Goal: Transaction & Acquisition: Purchase product/service

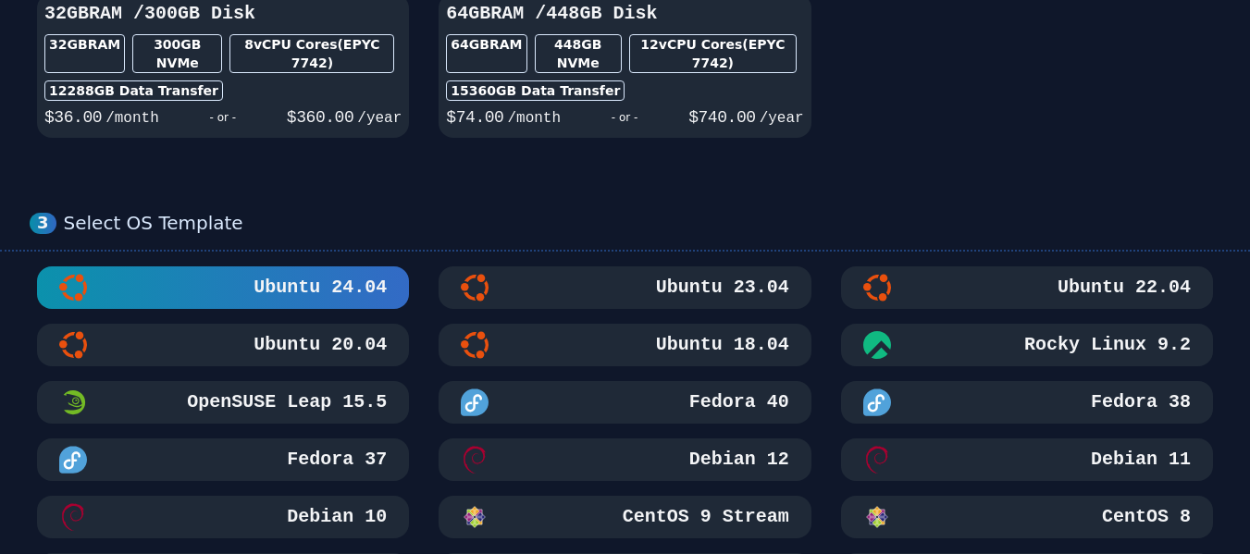
scroll to position [740, 0]
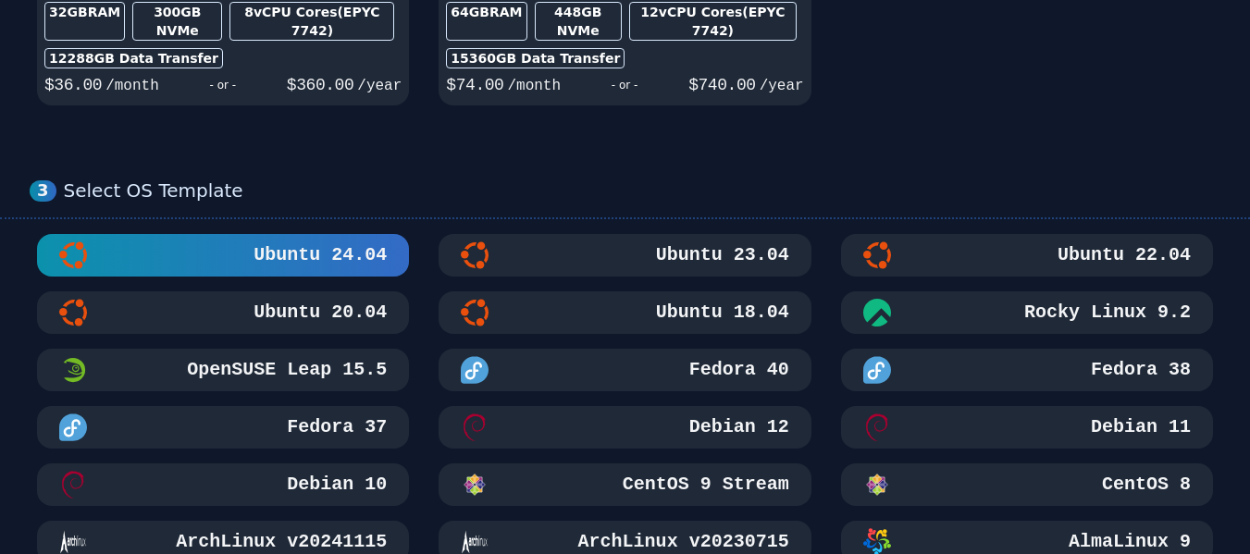
click at [382, 300] on h3 "Ubuntu 20.04" at bounding box center [318, 313] width 137 height 26
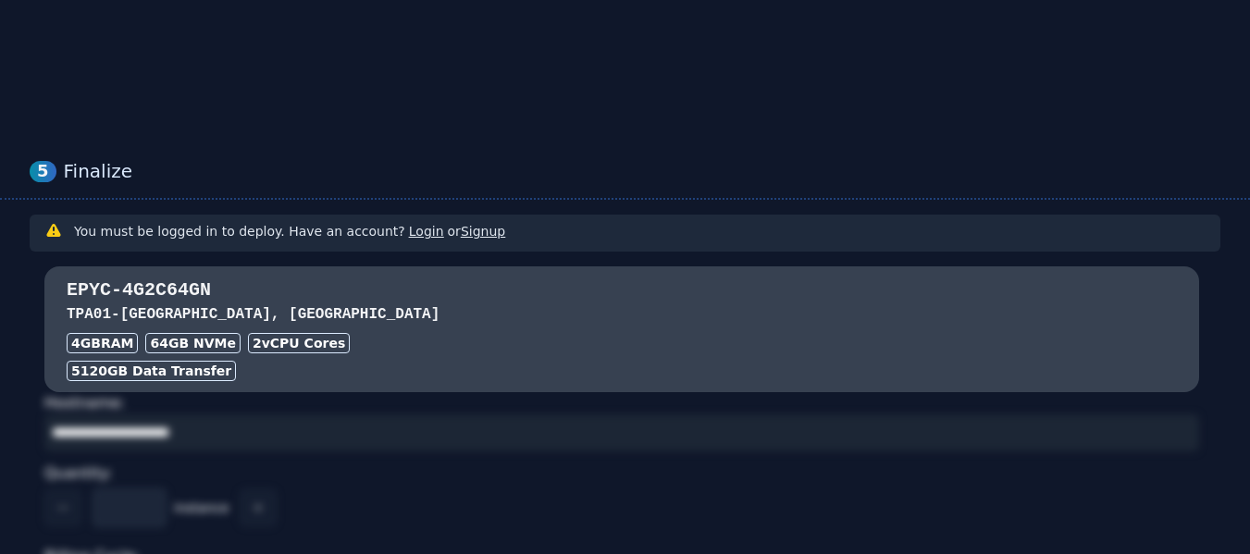
scroll to position [1480, 0]
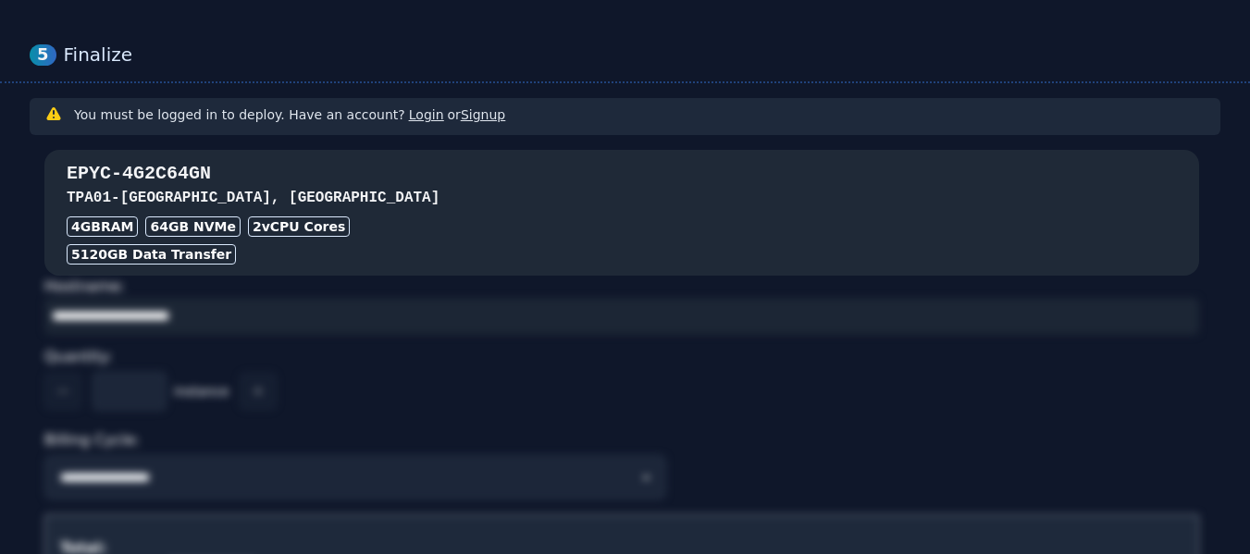
click at [455, 161] on div "EPYC-4G2C64GN TPA01 - [GEOGRAPHIC_DATA], FL 4GB RAM 64 GB NVMe 2 vCPU Cores 512…" at bounding box center [621, 213] width 1155 height 104
click at [454, 216] on div "4GB RAM 64 GB NVMe 2 vCPU Cores" at bounding box center [622, 226] width 1110 height 20
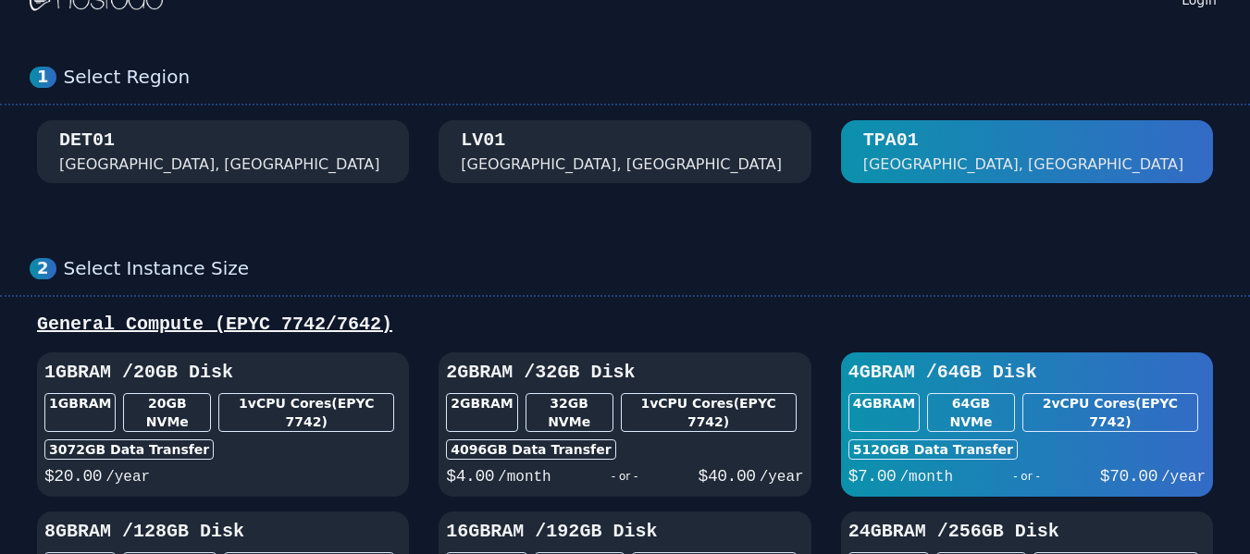
scroll to position [0, 0]
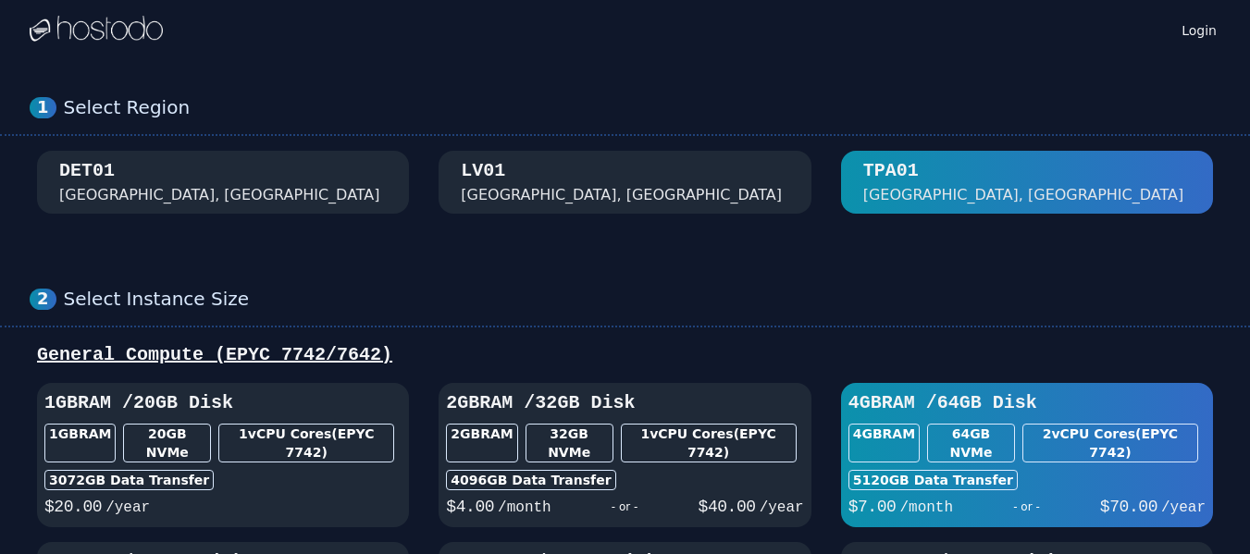
click at [374, 194] on div "DET01 [GEOGRAPHIC_DATA], [GEOGRAPHIC_DATA]" at bounding box center [223, 182] width 328 height 48
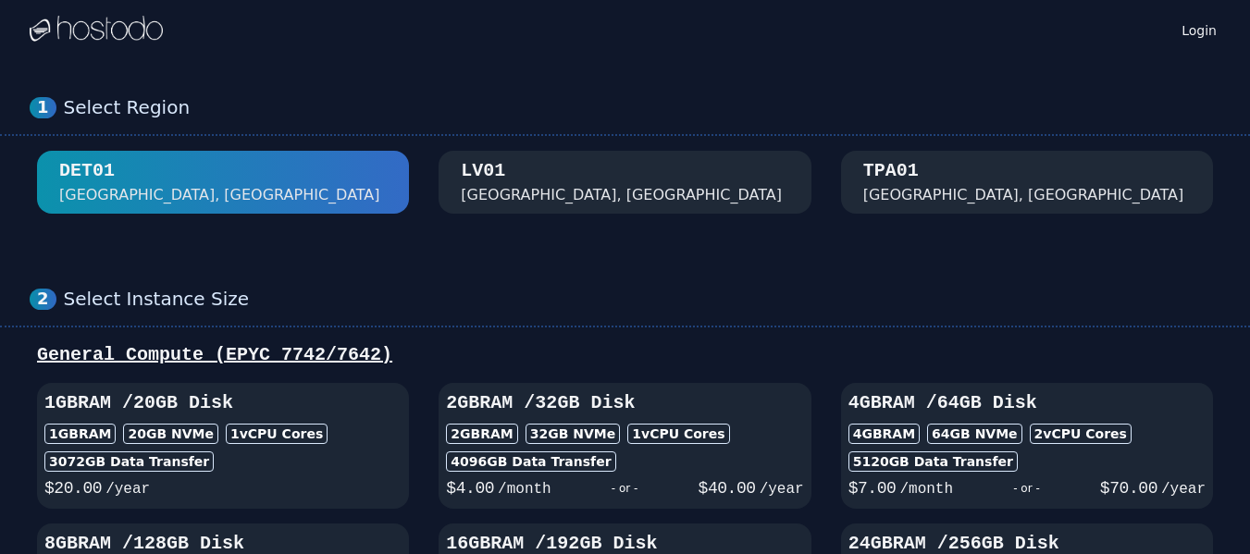
click at [574, 170] on div "[GEOGRAPHIC_DATA], [GEOGRAPHIC_DATA]" at bounding box center [625, 182] width 328 height 48
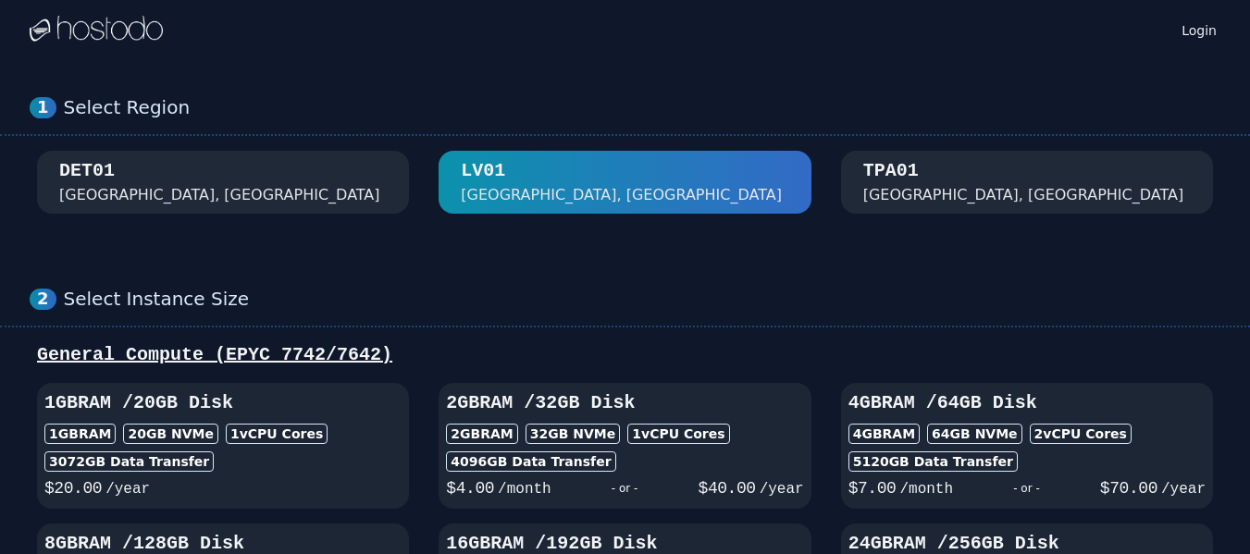
click at [958, 174] on div "TPA01 [GEOGRAPHIC_DATA], [GEOGRAPHIC_DATA]" at bounding box center [1027, 182] width 328 height 48
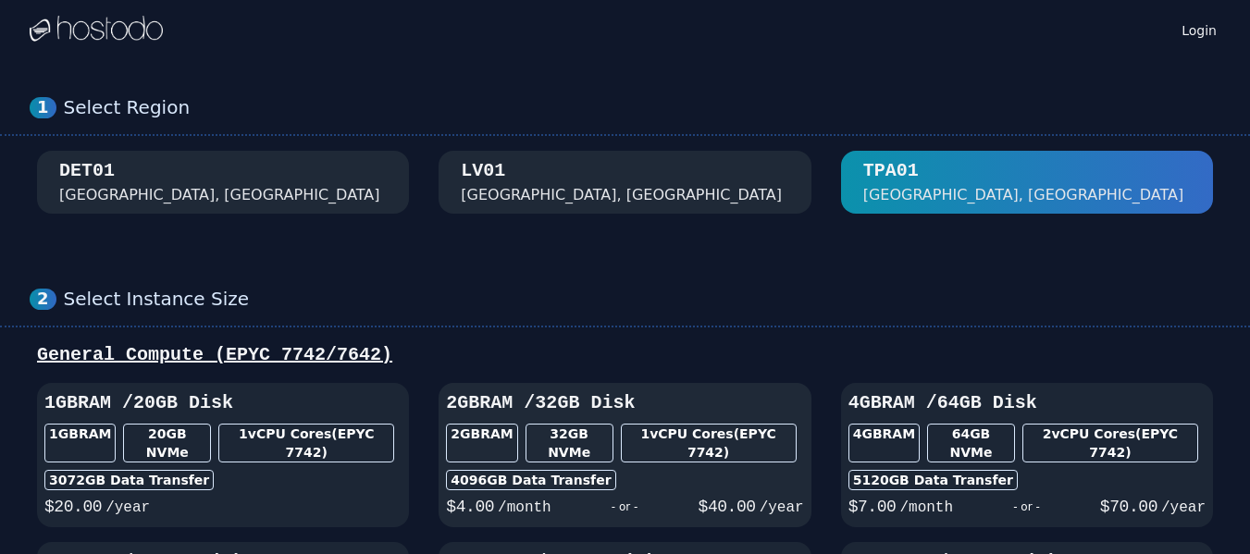
click at [657, 447] on div "2GB RAM / 32 GB Disk 2GB RAM 32 GB NVMe 1 vCPU Cores (EPYC 7742) 4096 GB Data T…" at bounding box center [625, 455] width 372 height 130
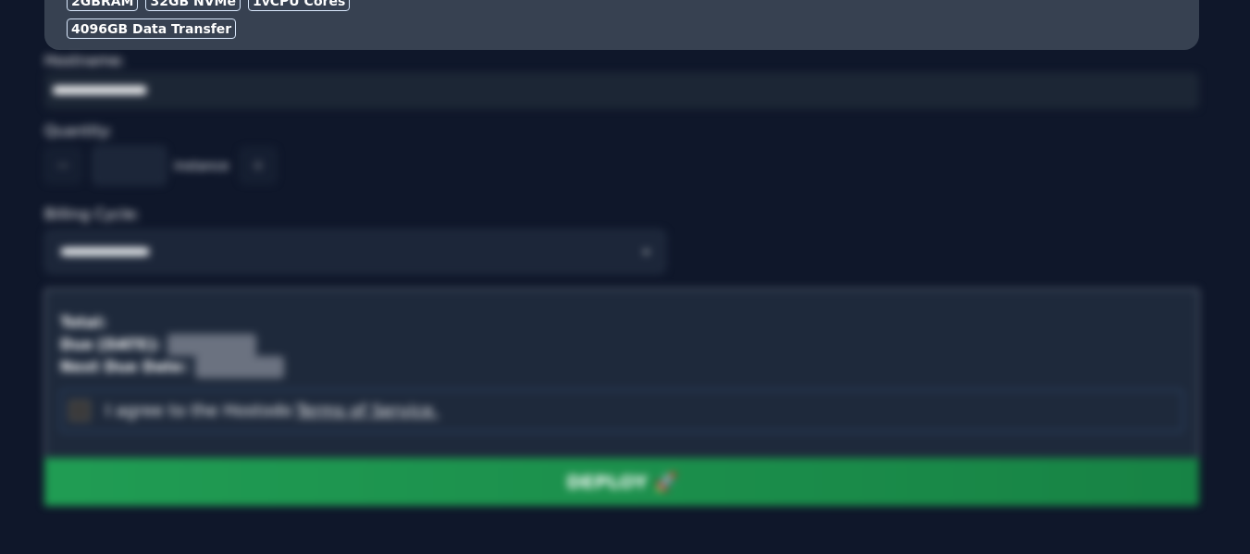
scroll to position [1728, 0]
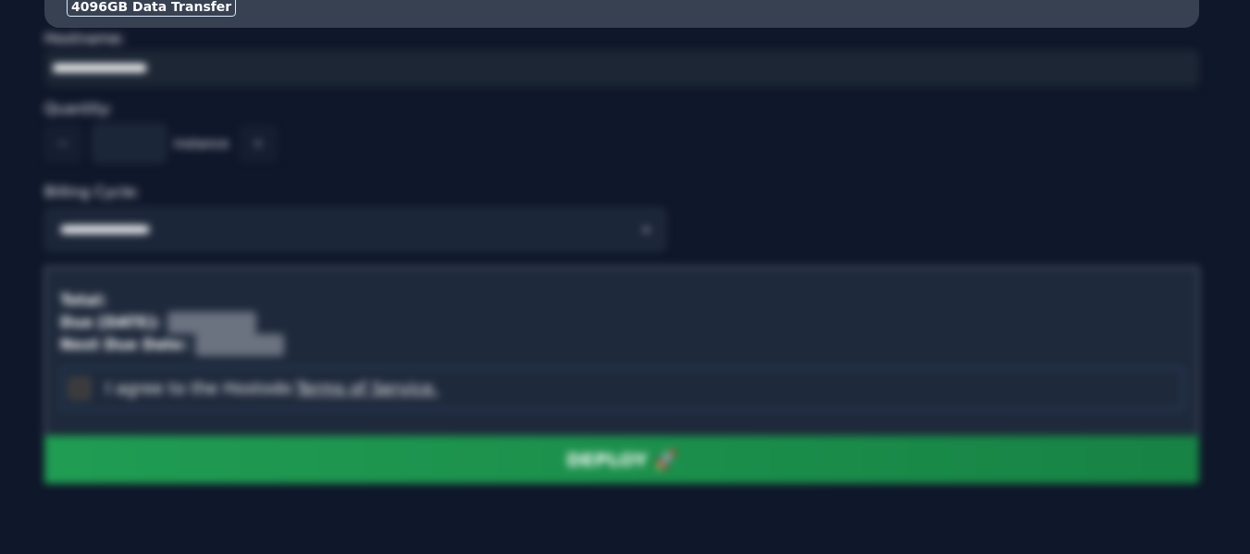
drag, startPoint x: 509, startPoint y: 329, endPoint x: 465, endPoint y: 301, distance: 52.1
click at [508, 367] on div "I agree to the Hostodo Terms of Service." at bounding box center [621, 388] width 1123 height 43
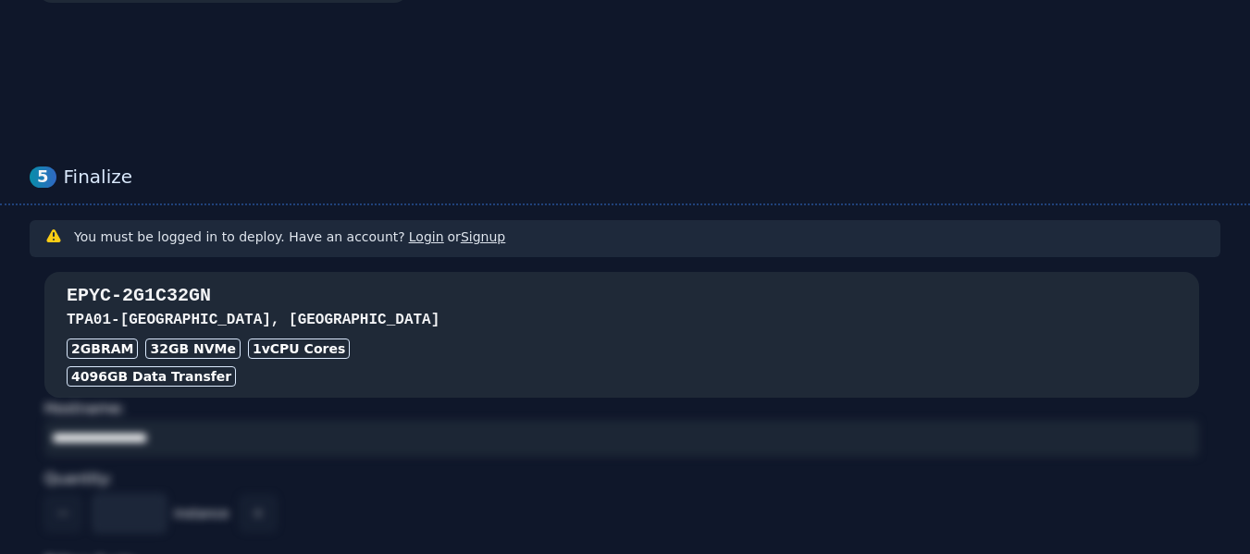
click at [416, 339] on div "2GB RAM 32 GB NVMe 1 vCPU Cores" at bounding box center [622, 349] width 1110 height 20
click at [283, 339] on div "1 vCPU Cores" at bounding box center [299, 349] width 102 height 20
click at [112, 272] on div "EPYC-2G1C32GN TPA01 - [GEOGRAPHIC_DATA] RAM 32 GB NVMe 1 vCPU Cores 4096 GB Dat…" at bounding box center [621, 335] width 1155 height 126
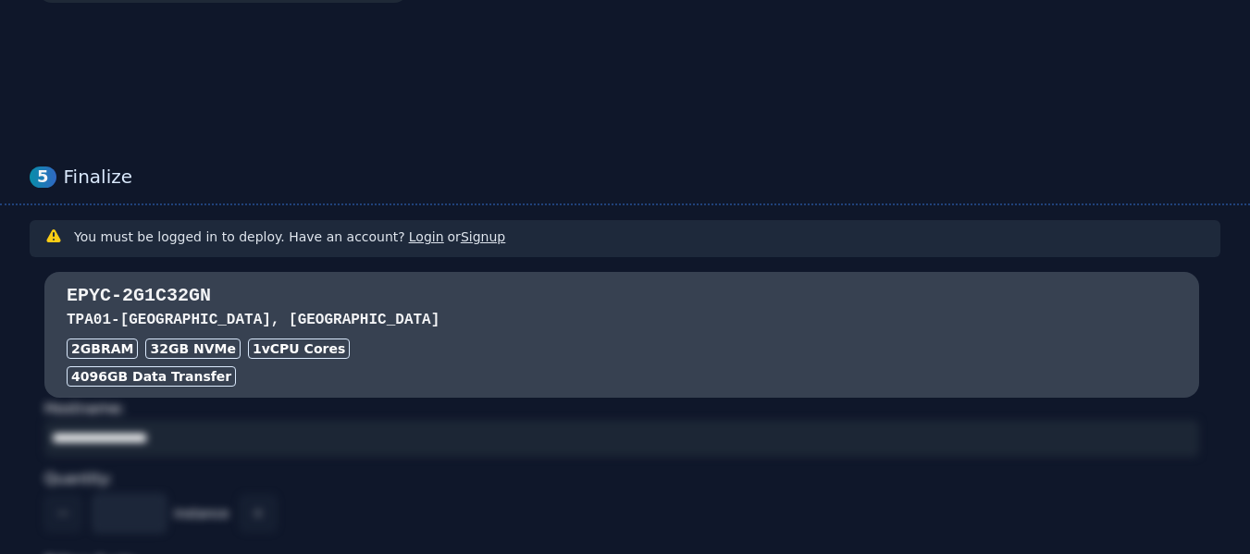
click at [292, 220] on div "You must be logged in to deploy. Have an account? Login or Signup" at bounding box center [625, 238] width 1191 height 37
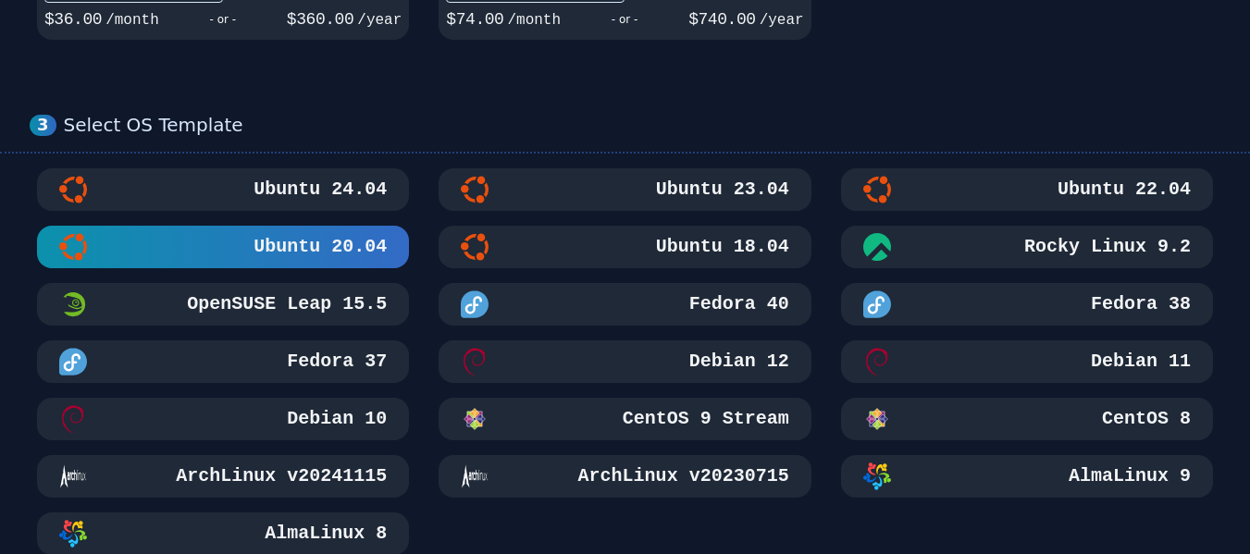
scroll to position [803, 0]
